Goal: Task Accomplishment & Management: Manage account settings

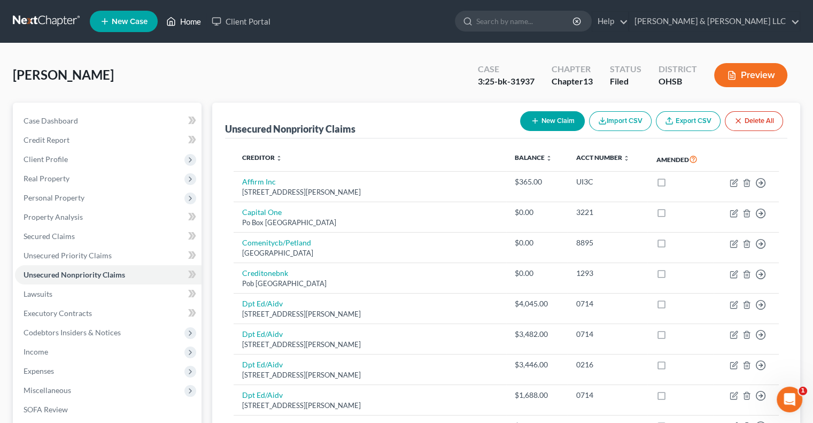
click at [196, 23] on link "Home" at bounding box center [183, 21] width 45 height 19
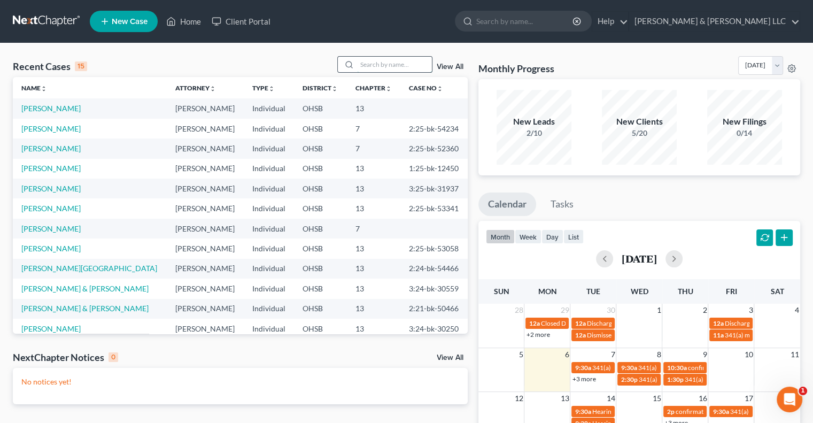
click at [389, 64] on input "search" at bounding box center [394, 65] width 75 height 16
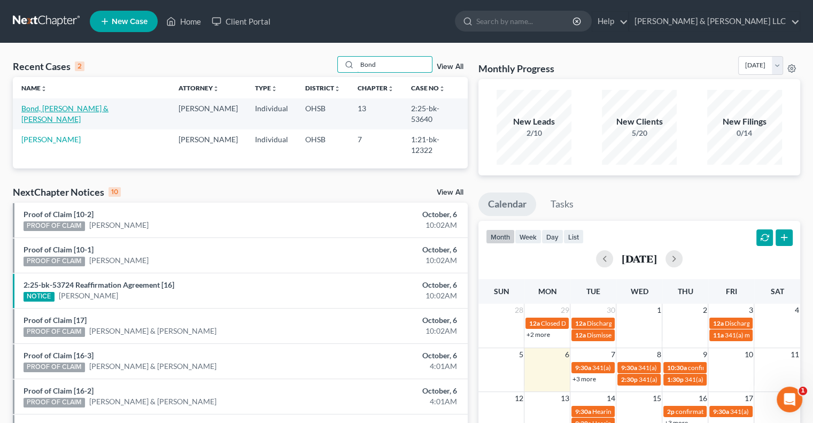
type input "Bond"
click at [44, 104] on link "Bond, [PERSON_NAME] & [PERSON_NAME]" at bounding box center [64, 114] width 87 height 20
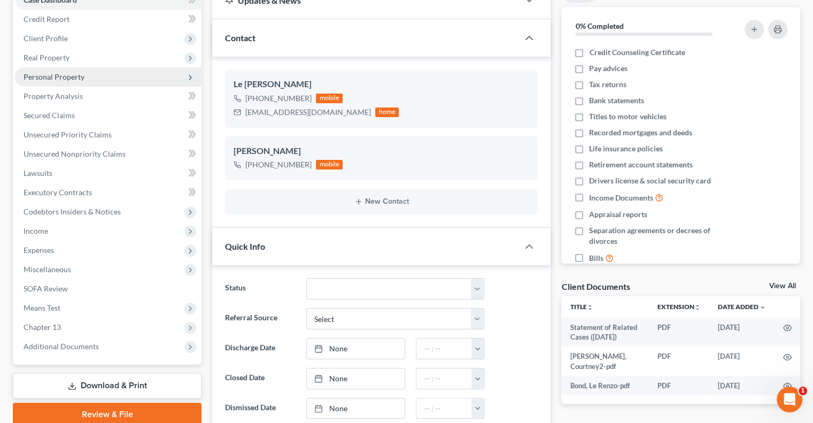
scroll to position [160, 0]
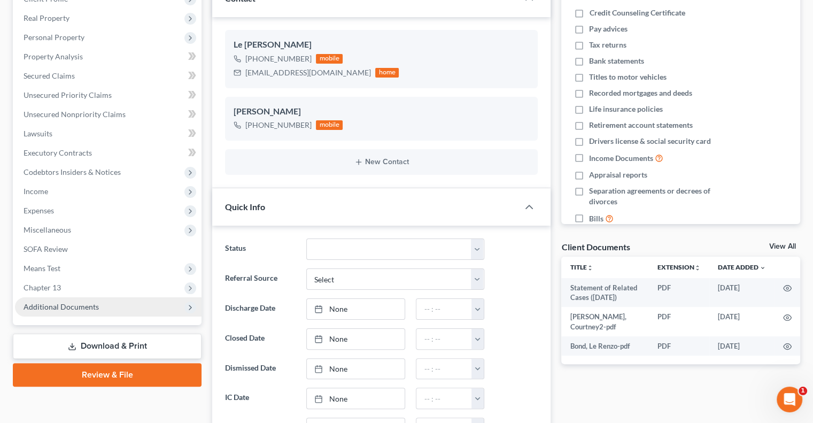
click at [79, 299] on span "Additional Documents" at bounding box center [108, 306] width 187 height 19
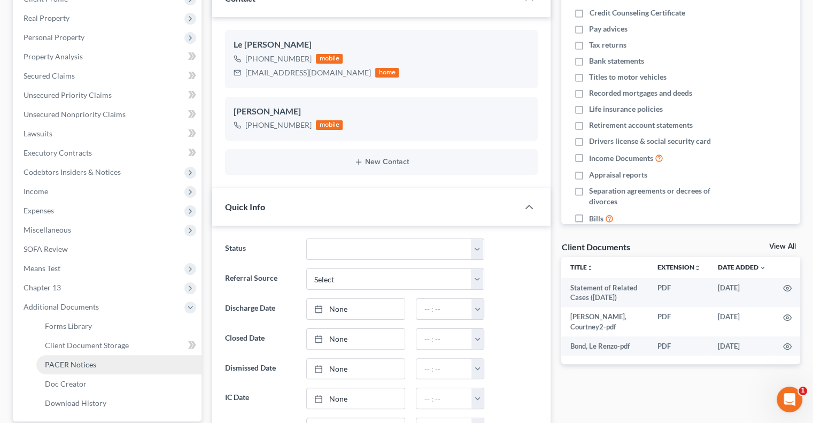
click at [85, 361] on span "PACER Notices" at bounding box center [70, 364] width 51 height 9
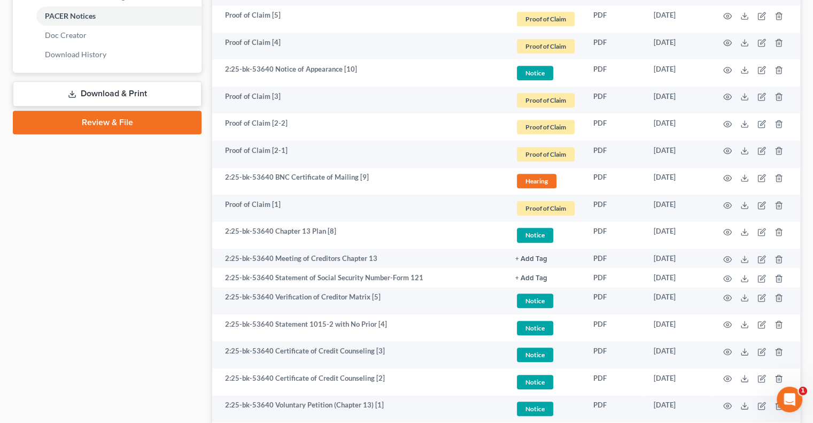
scroll to position [588, 0]
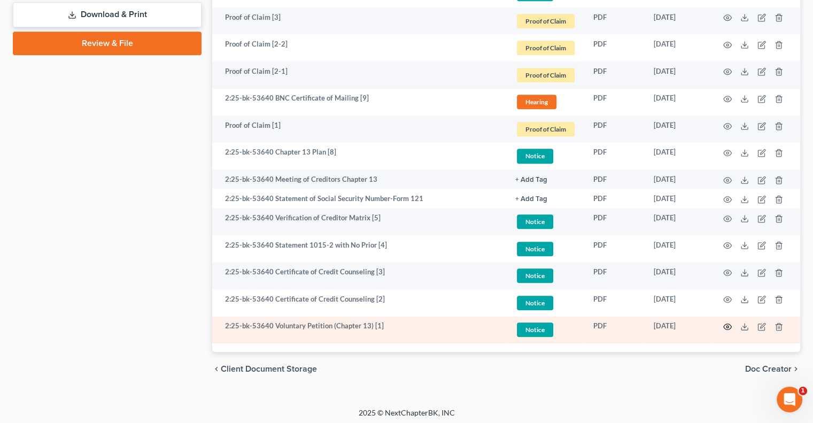
click at [727, 325] on icon "button" at bounding box center [727, 326] width 9 height 9
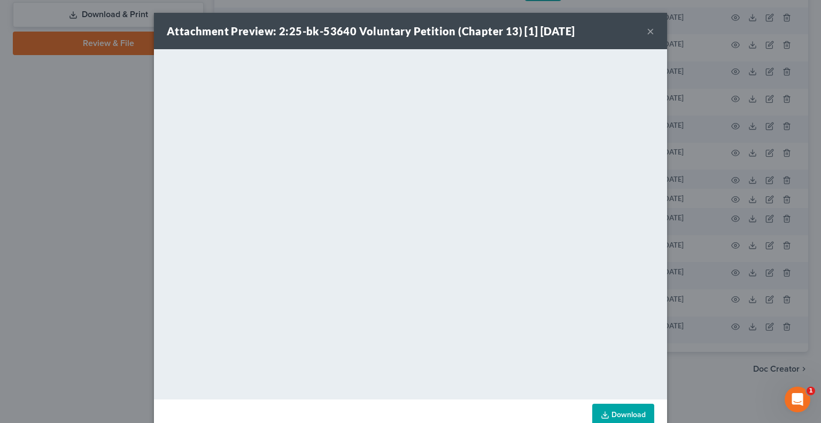
click at [647, 33] on button "×" at bounding box center [650, 31] width 7 height 13
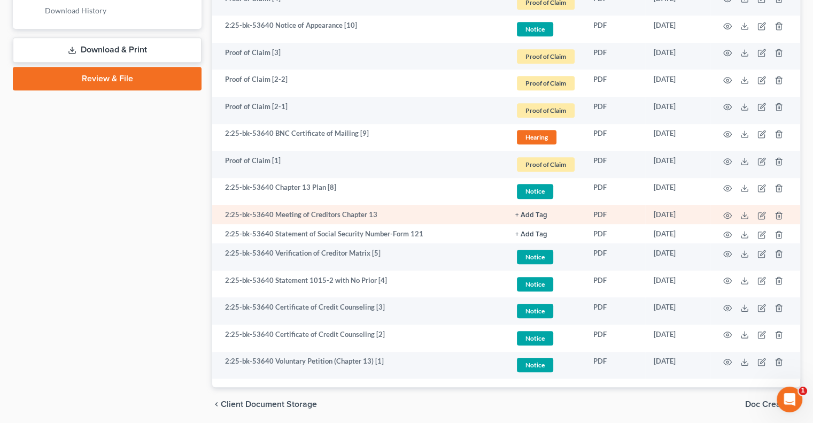
scroll to position [535, 0]
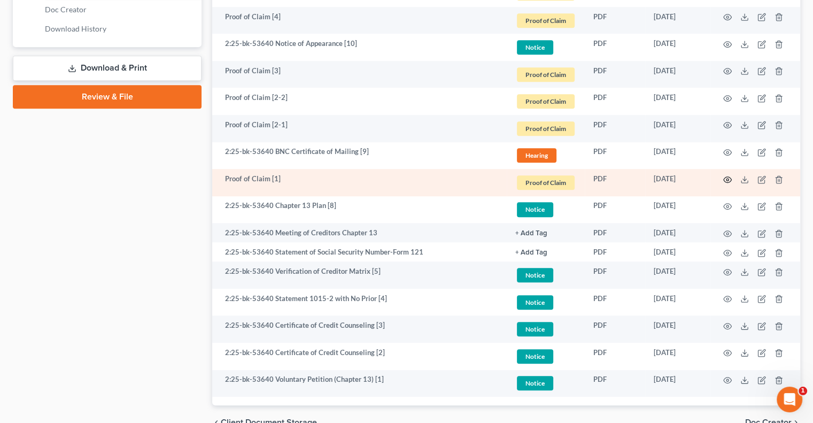
click at [730, 178] on icon "button" at bounding box center [727, 179] width 9 height 9
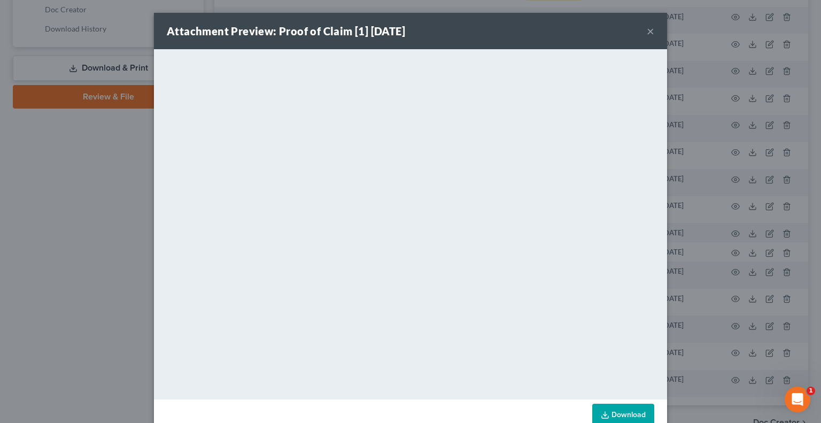
click at [647, 35] on button "×" at bounding box center [650, 31] width 7 height 13
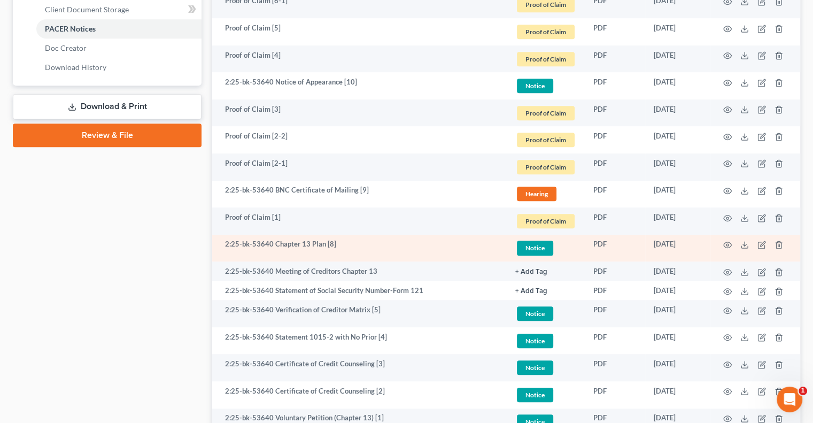
scroll to position [428, 0]
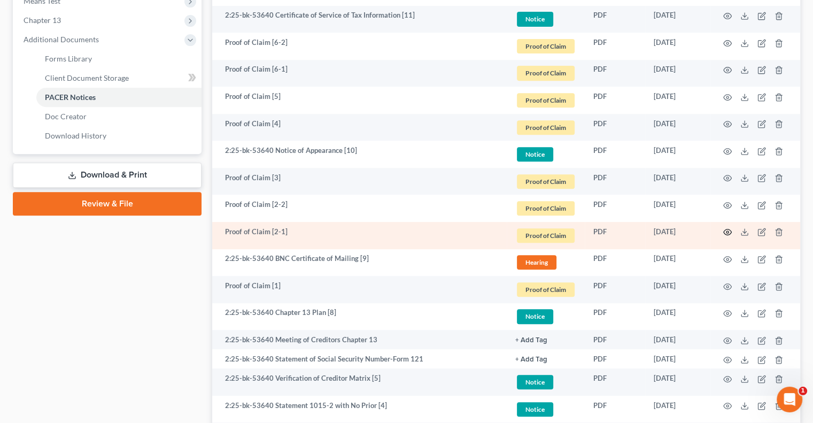
click at [726, 233] on icon "button" at bounding box center [727, 232] width 9 height 9
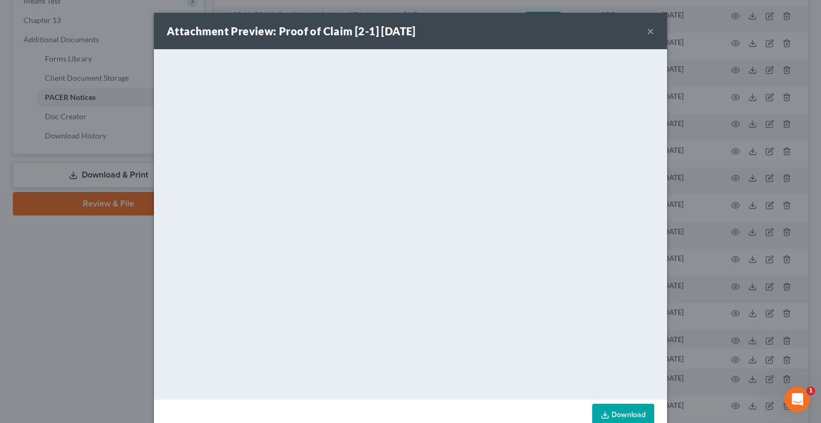
click at [647, 32] on button "×" at bounding box center [650, 31] width 7 height 13
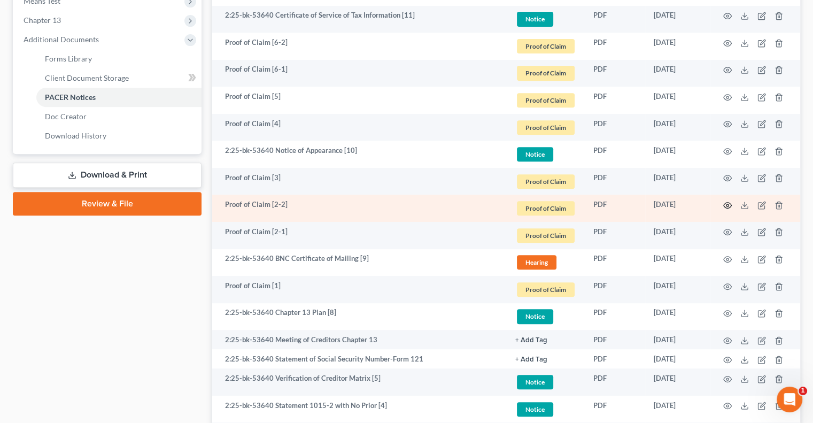
click at [727, 207] on icon "button" at bounding box center [727, 205] width 9 height 9
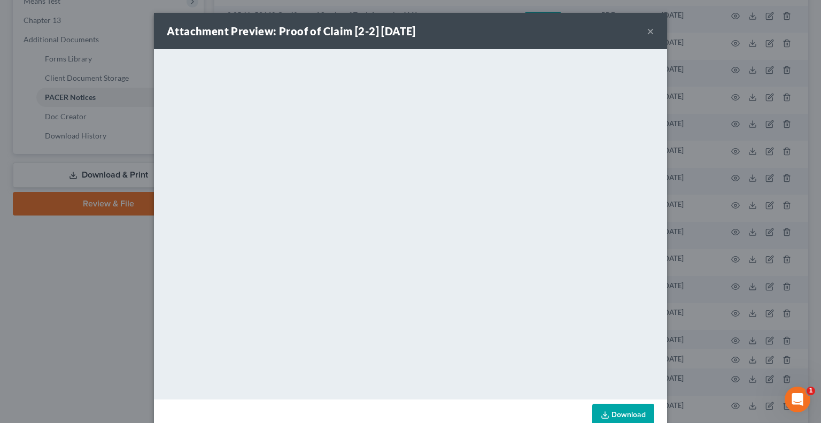
click at [647, 30] on button "×" at bounding box center [650, 31] width 7 height 13
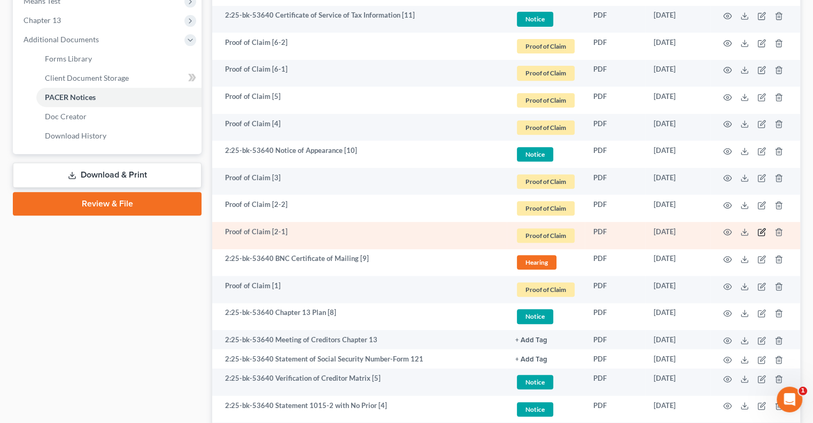
click at [759, 232] on icon "button" at bounding box center [762, 232] width 9 height 9
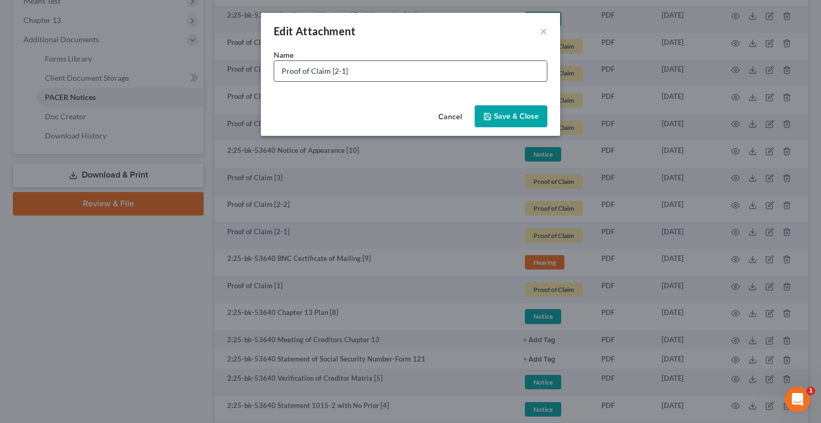
click at [413, 70] on input "Proof of Claim [2-1]" at bounding box center [410, 71] width 273 height 20
type input "Proof of Claim [2-1] [PERSON_NAME]"
click at [515, 124] on button "Save & Close" at bounding box center [511, 116] width 73 height 22
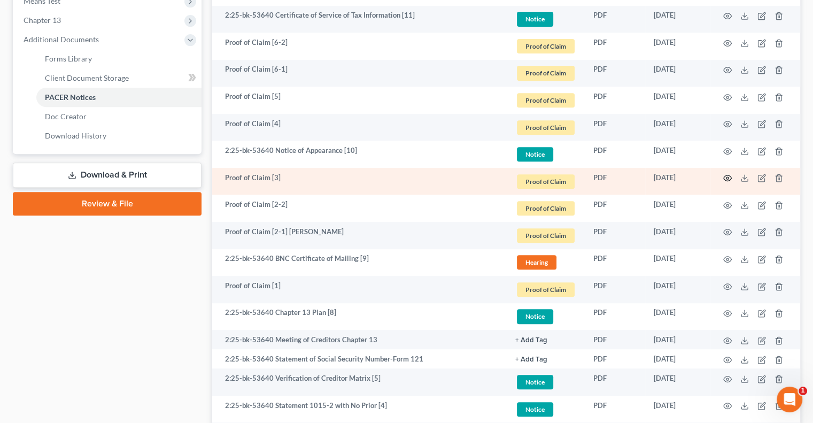
click at [725, 179] on icon "button" at bounding box center [728, 178] width 8 height 6
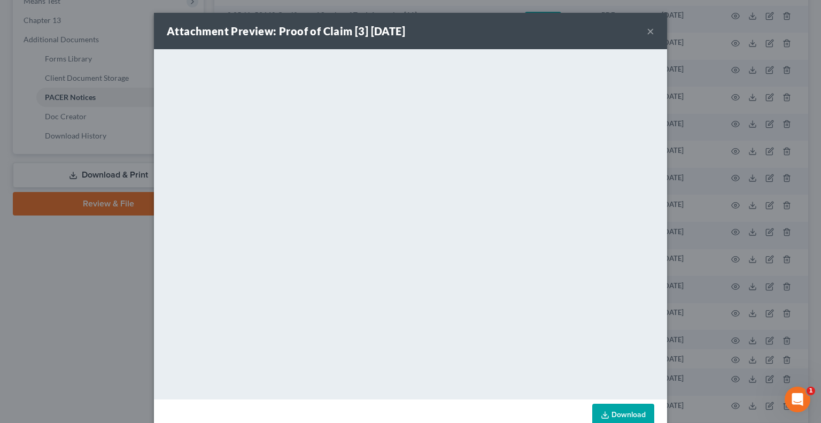
click at [647, 32] on button "×" at bounding box center [650, 31] width 7 height 13
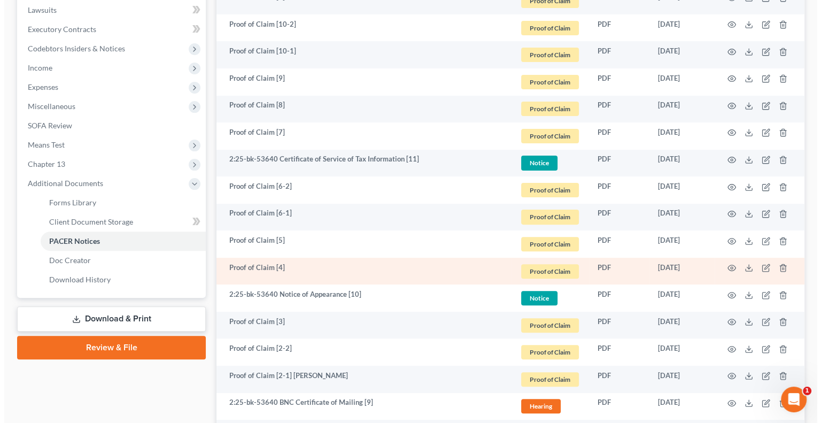
scroll to position [267, 0]
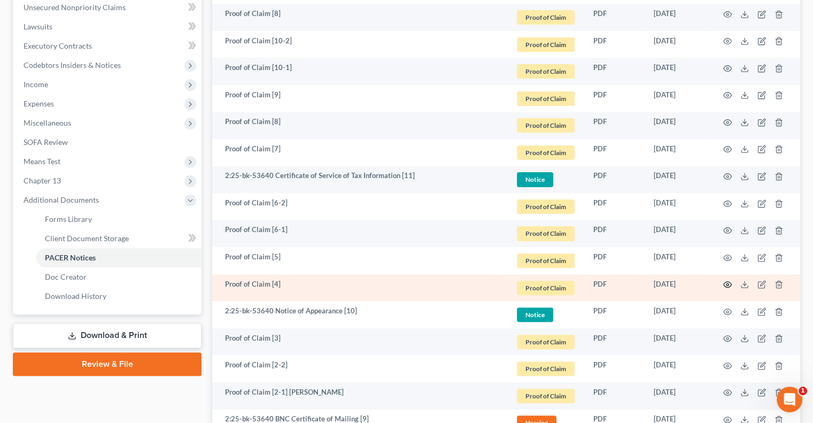
click at [729, 283] on icon "button" at bounding box center [727, 284] width 9 height 9
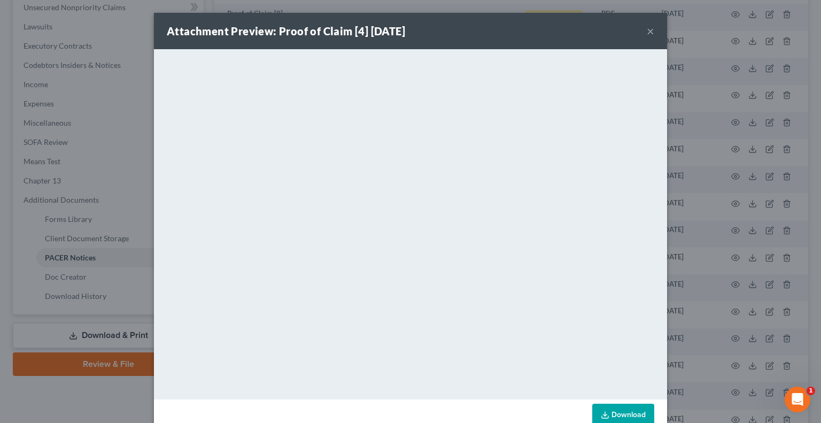
click at [647, 30] on button "×" at bounding box center [650, 31] width 7 height 13
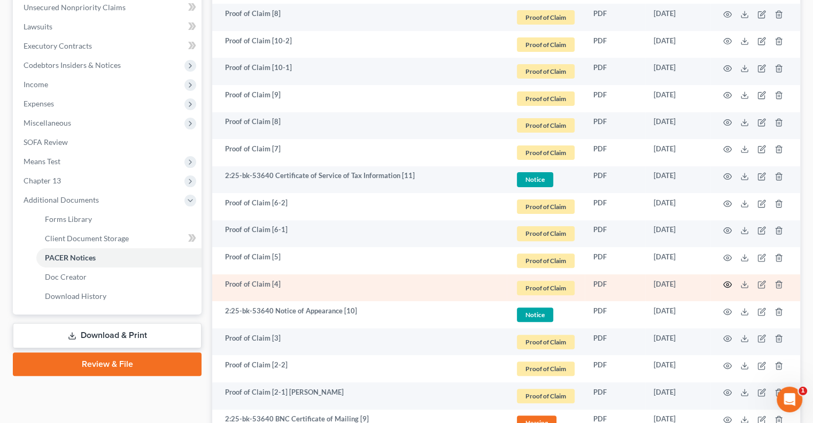
click at [727, 286] on icon "button" at bounding box center [727, 284] width 9 height 9
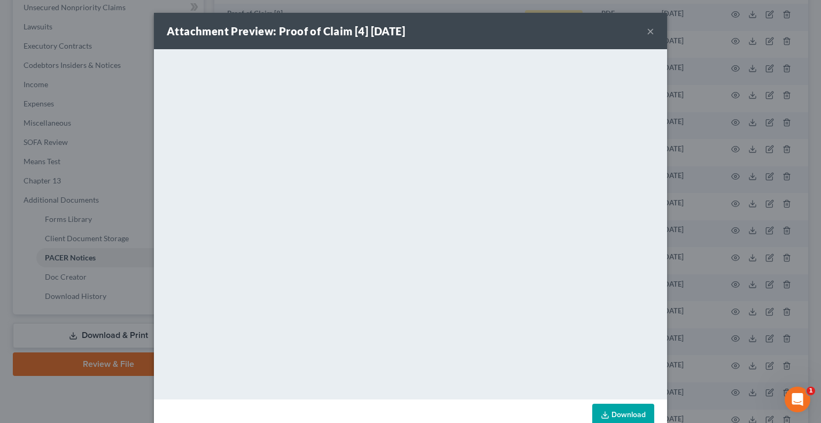
click at [648, 32] on button "×" at bounding box center [650, 31] width 7 height 13
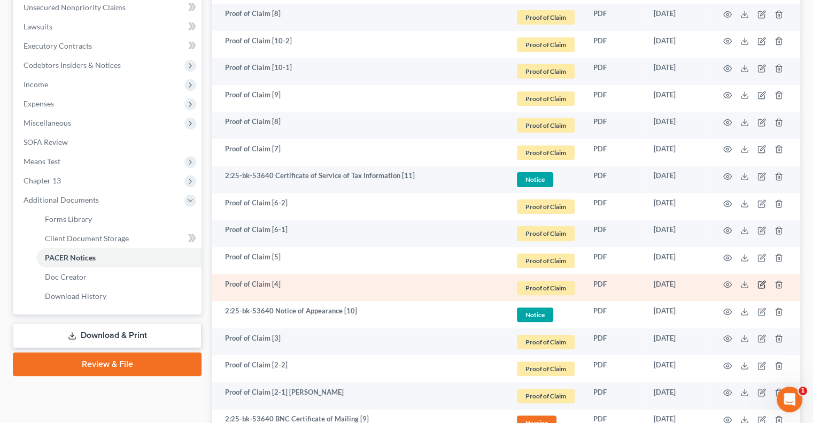
click at [764, 282] on icon "button" at bounding box center [762, 283] width 5 height 5
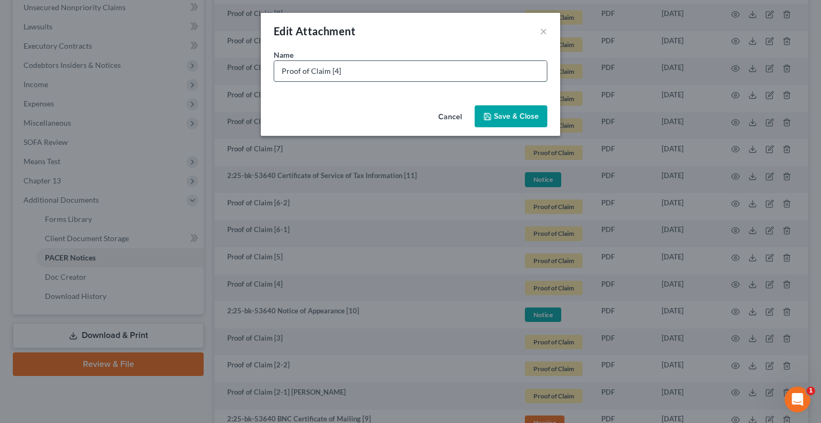
click at [468, 66] on input "Proof of Claim [4]" at bounding box center [410, 71] width 273 height 20
type input "Proof of Claim [4] Kemba Auto Loan"
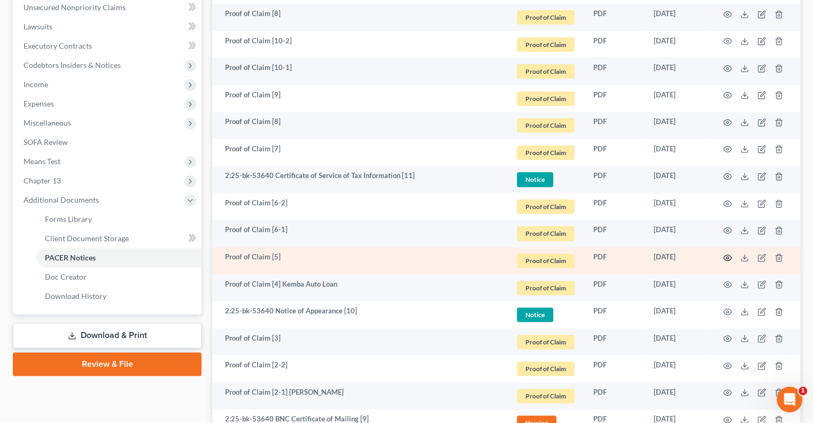
click at [727, 258] on circle "button" at bounding box center [728, 258] width 2 height 2
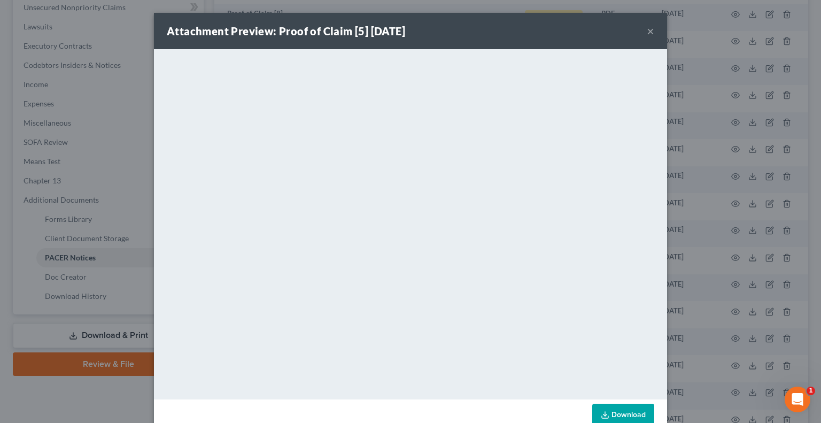
click at [647, 32] on button "×" at bounding box center [650, 31] width 7 height 13
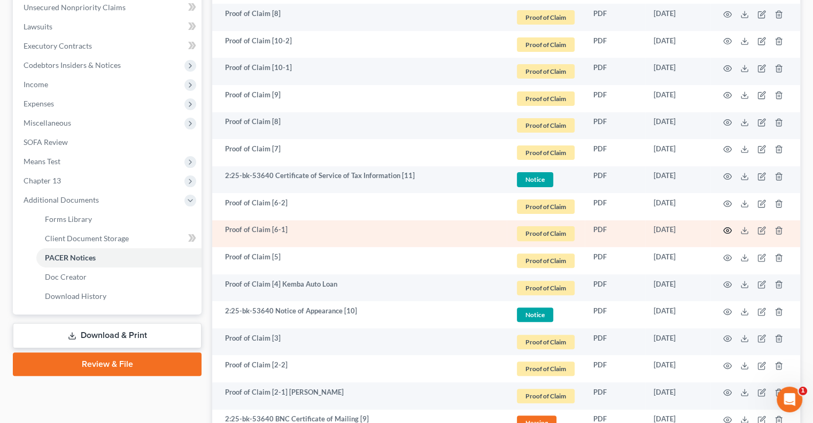
click at [727, 230] on circle "button" at bounding box center [728, 230] width 2 height 2
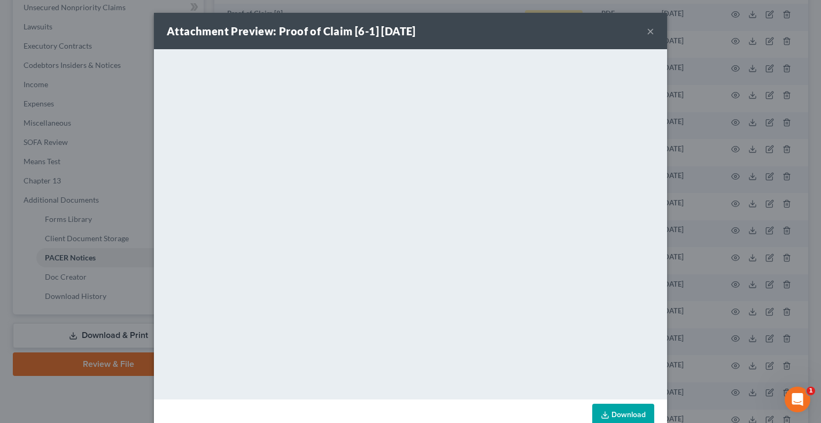
click at [648, 33] on button "×" at bounding box center [650, 31] width 7 height 13
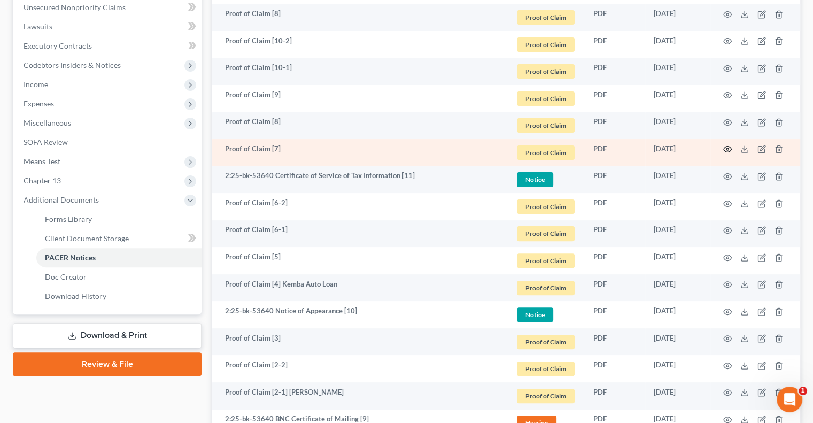
click at [728, 145] on icon "button" at bounding box center [727, 149] width 9 height 9
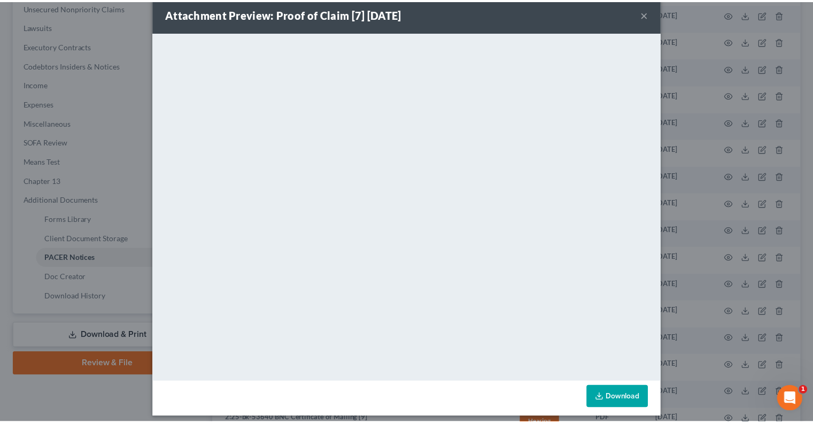
scroll to position [24, 0]
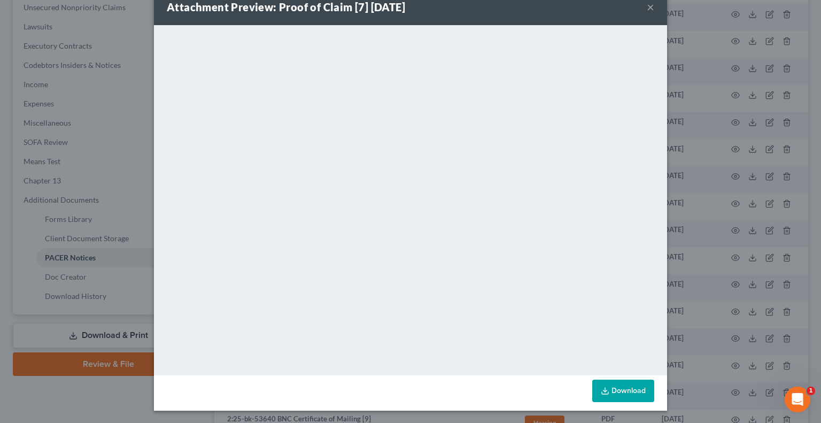
click at [647, 10] on button "×" at bounding box center [650, 7] width 7 height 13
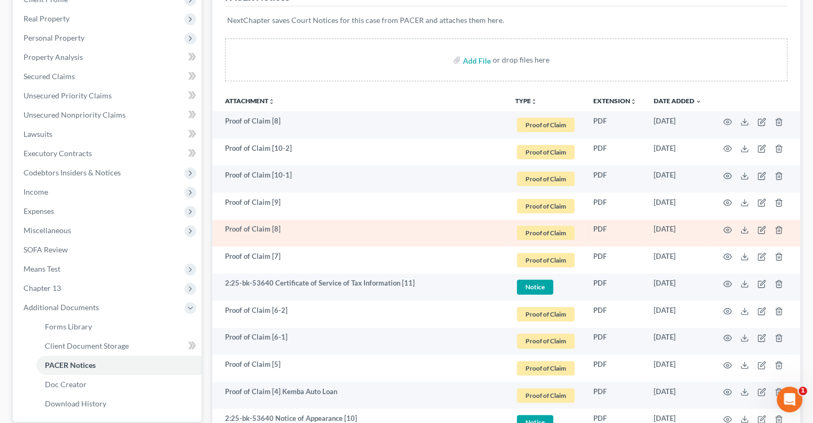
scroll to position [107, 0]
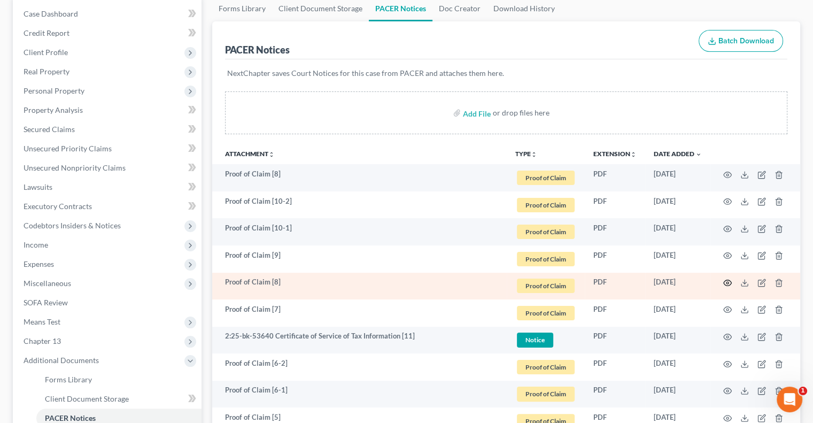
click at [729, 280] on icon "button" at bounding box center [727, 283] width 9 height 9
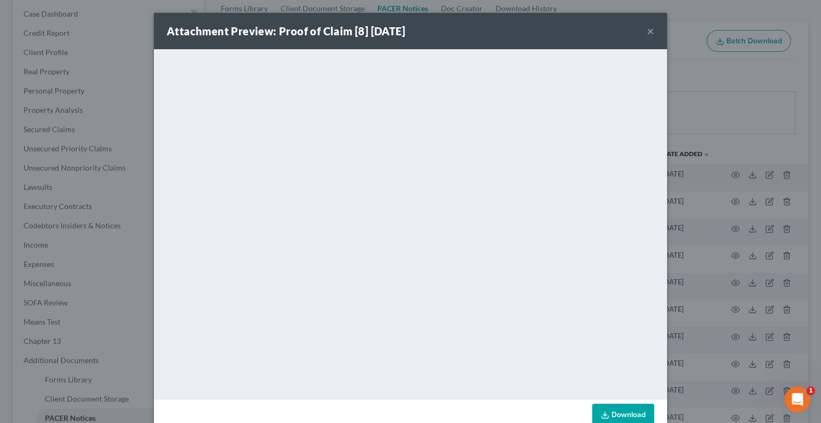
click at [647, 33] on button "×" at bounding box center [650, 31] width 7 height 13
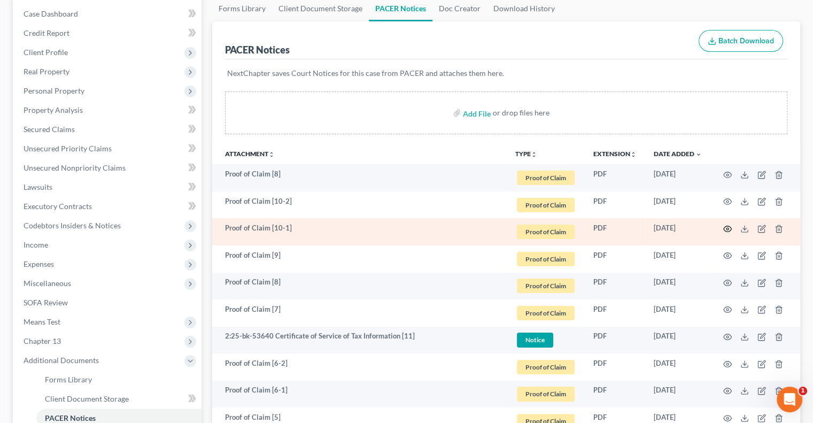
click at [727, 228] on circle "button" at bounding box center [728, 229] width 2 height 2
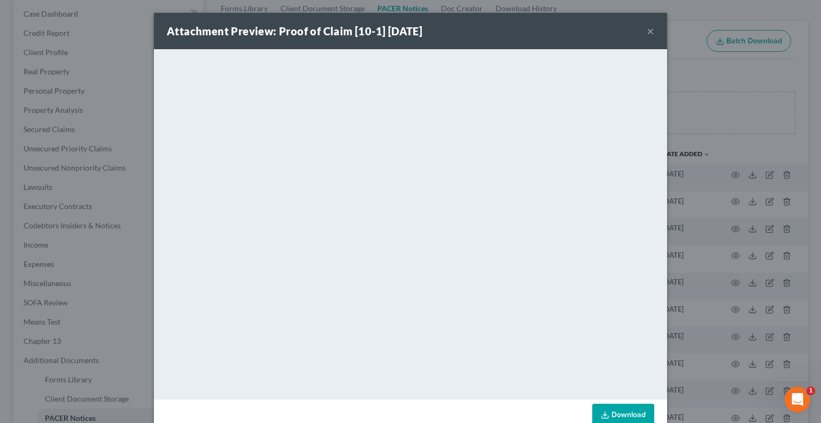
click at [647, 31] on button "×" at bounding box center [650, 31] width 7 height 13
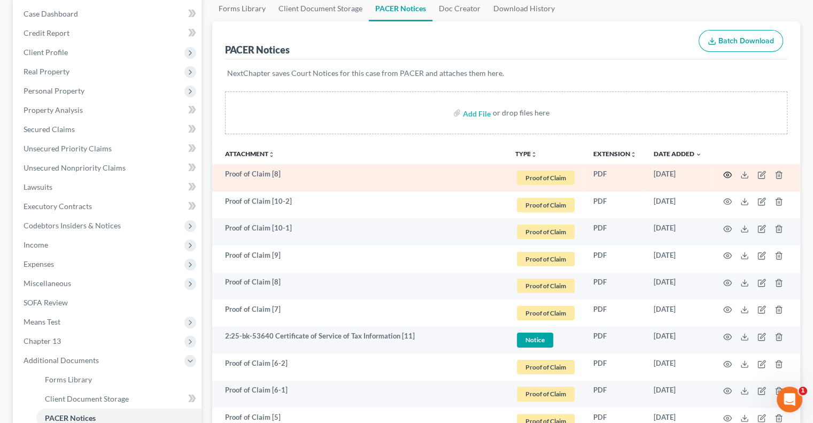
click at [726, 175] on icon "button" at bounding box center [727, 175] width 9 height 9
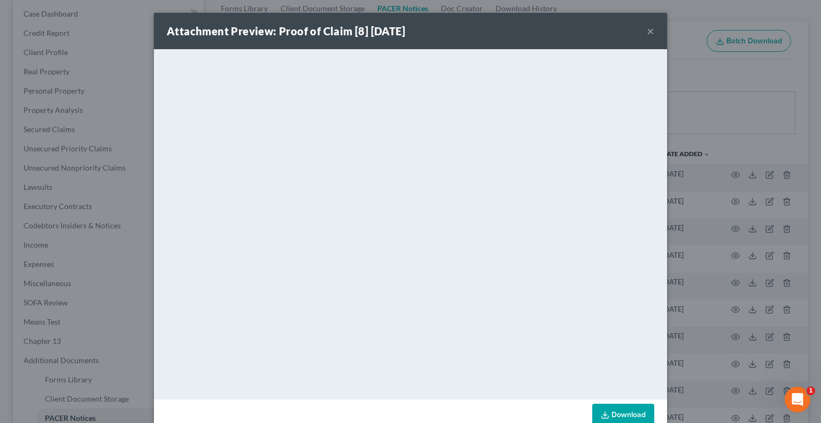
click at [647, 29] on button "×" at bounding box center [650, 31] width 7 height 13
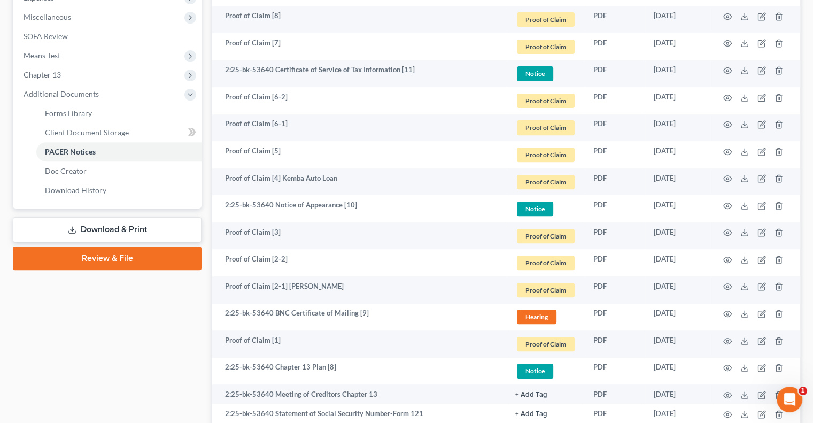
scroll to position [374, 0]
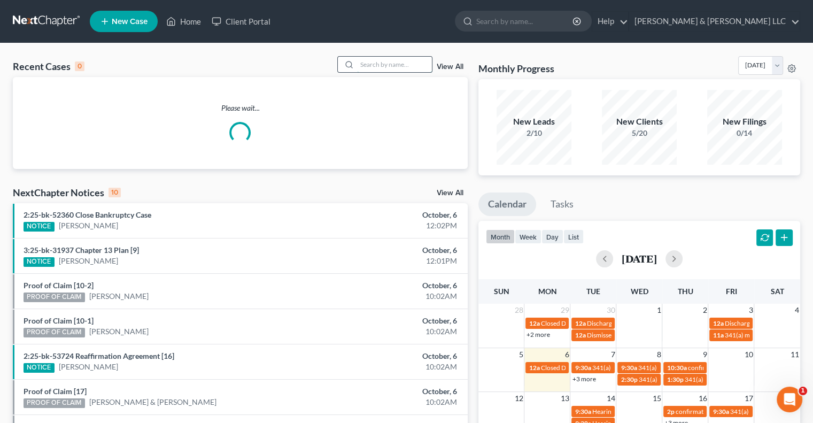
click at [383, 59] on input "search" at bounding box center [394, 65] width 75 height 16
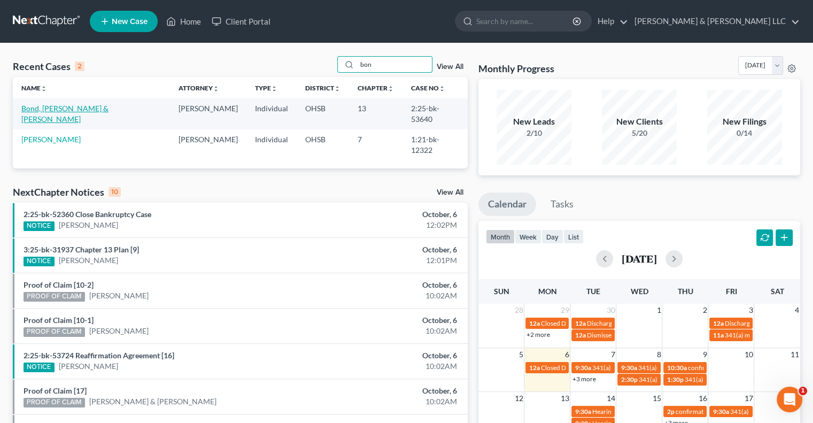
type input "bon"
click at [59, 109] on link "Bond, [PERSON_NAME] & [PERSON_NAME]" at bounding box center [64, 114] width 87 height 20
select select "3"
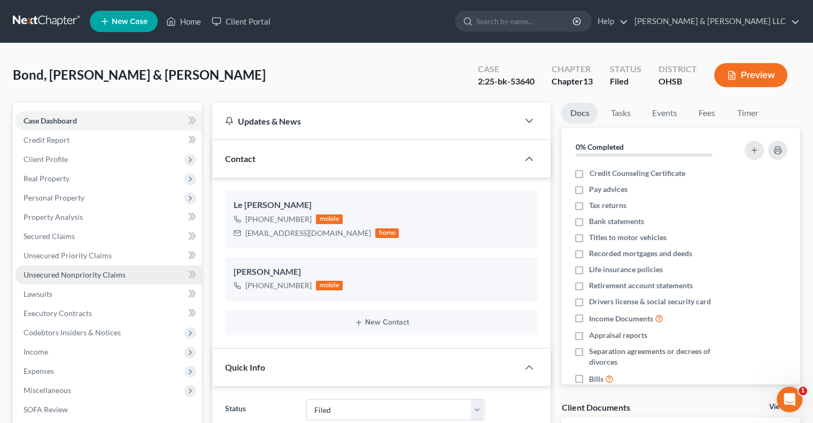
click at [71, 272] on span "Unsecured Nonpriority Claims" at bounding box center [75, 274] width 102 height 9
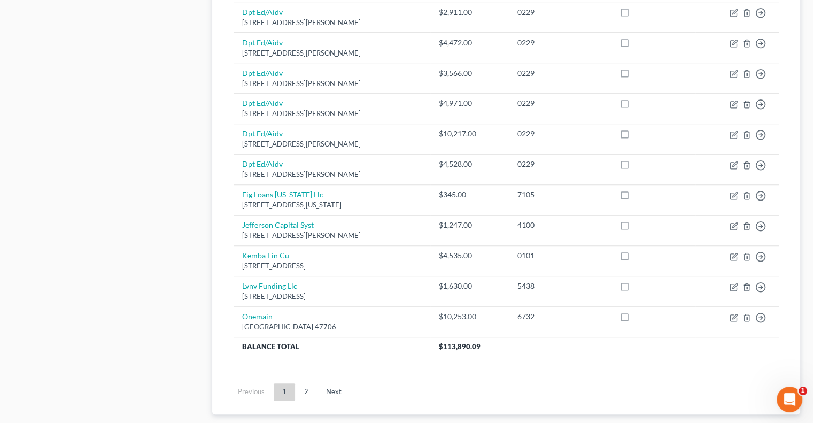
scroll to position [802, 0]
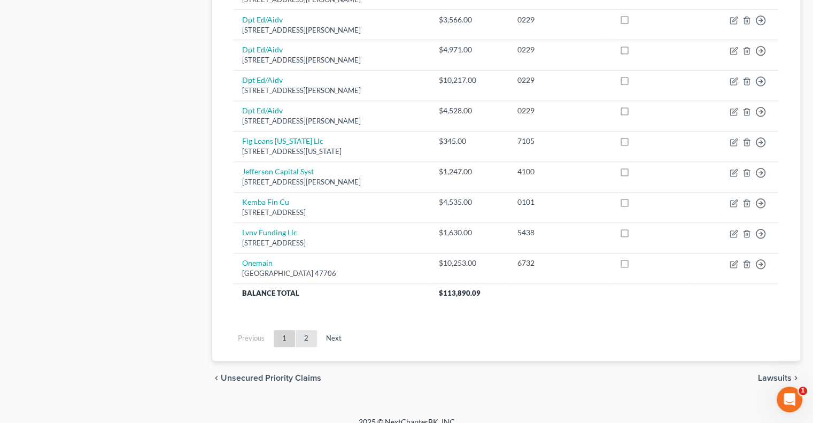
click at [307, 340] on link "2" at bounding box center [306, 338] width 21 height 17
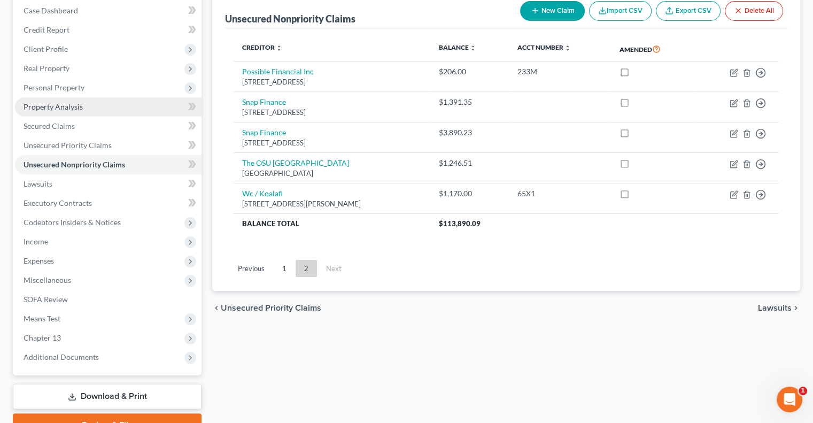
scroll to position [0, 0]
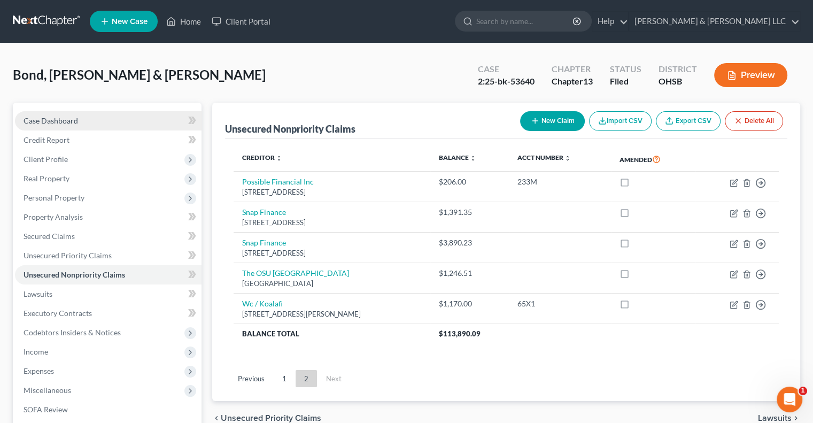
click at [79, 124] on link "Case Dashboard" at bounding box center [108, 120] width 187 height 19
